Goal: Transaction & Acquisition: Purchase product/service

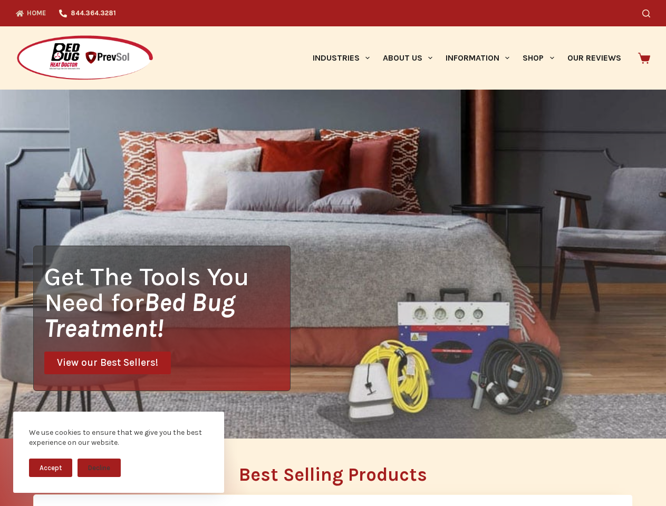
click at [333, 253] on div "Get The Tools You Need for Bed Bug Treatment! View our Best Sellers!" at bounding box center [333, 264] width 666 height 349
click at [51, 467] on button "Accept" at bounding box center [50, 467] width 43 height 18
click at [99, 467] on button "Decline" at bounding box center [98, 467] width 43 height 18
click at [650, 13] on icon "Search" at bounding box center [646, 13] width 8 height 8
